Goal: Information Seeking & Learning: Learn about a topic

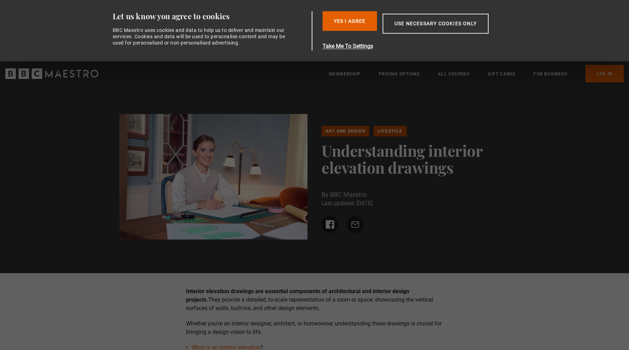
click at [282, 298] on p "Interior elevation drawings are essential components of architectural and inter…" at bounding box center [314, 300] width 257 height 25
click at [352, 32] on div "Yes I Agree Take Me To Settings Allow selection Use necessary cookies only" at bounding box center [424, 30] width 202 height 39
click at [404, 28] on button "Use necessary cookies only" at bounding box center [436, 24] width 106 height 20
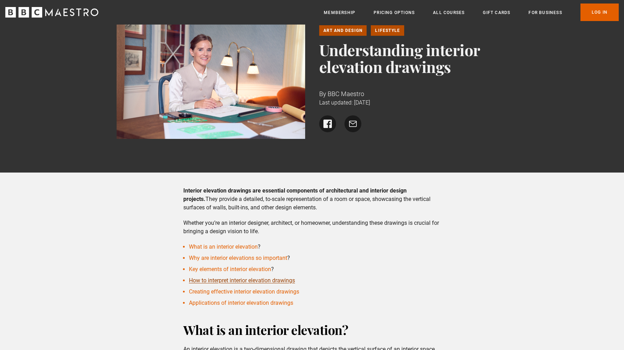
scroll to position [58, 0]
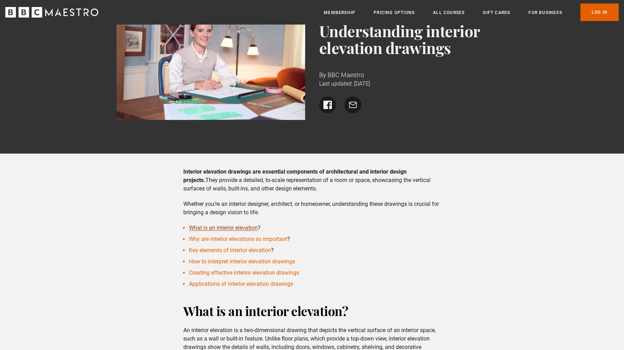
click at [247, 228] on link "What is an interior elevation" at bounding box center [223, 228] width 69 height 7
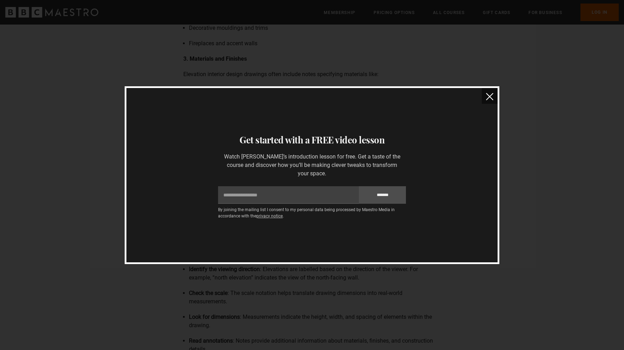
scroll to position [1163, 0]
click at [493, 100] on img "close" at bounding box center [489, 96] width 7 height 7
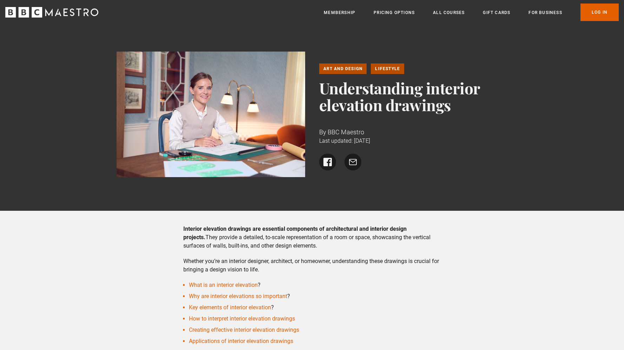
scroll to position [143, 0]
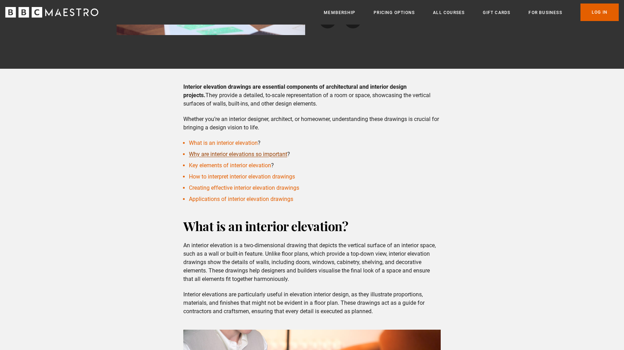
click at [237, 154] on link "Why are interior elevations so important" at bounding box center [238, 154] width 98 height 7
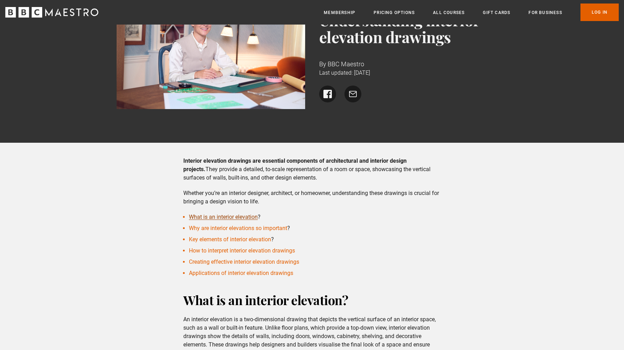
scroll to position [64, 0]
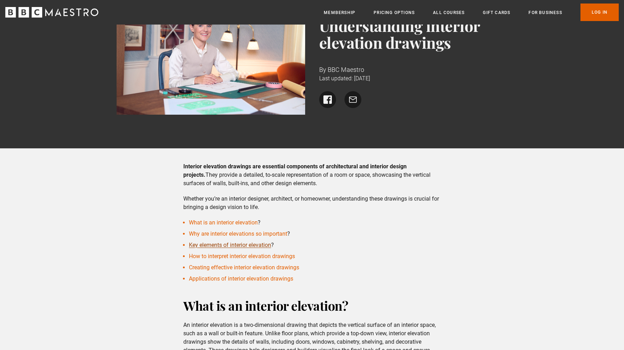
click at [231, 247] on link "Key elements of interior elevation" at bounding box center [230, 245] width 82 height 7
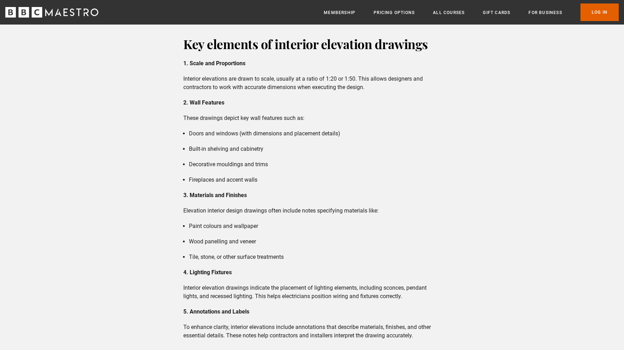
scroll to position [1165, 0]
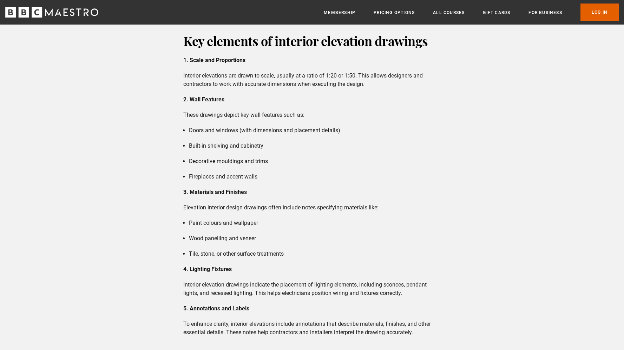
click at [332, 202] on div "Key elements of interior elevation drawings 1. Scale and Proportions Interior e…" at bounding box center [312, 184] width 269 height 305
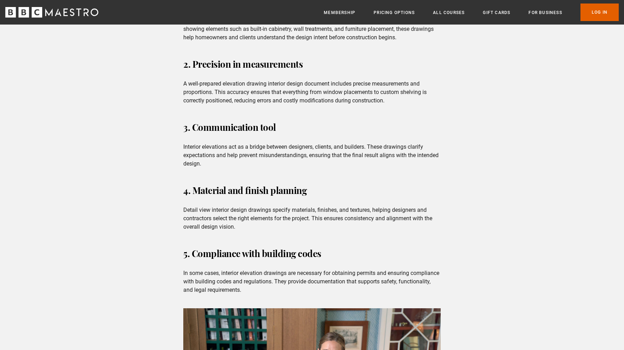
scroll to position [462, 0]
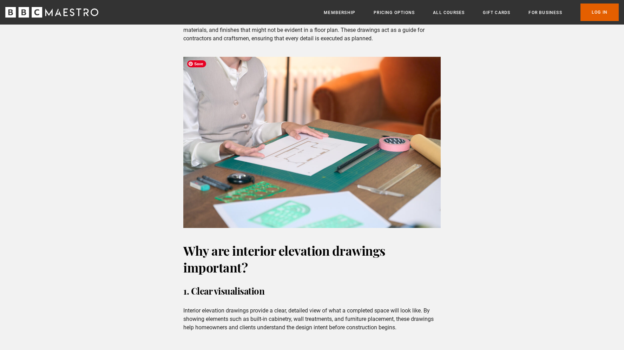
scroll to position [70, 0]
